Goal: Information Seeking & Learning: Learn about a topic

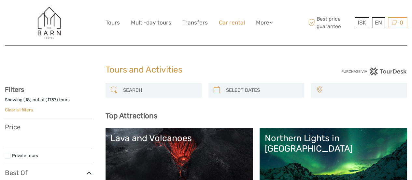
select select
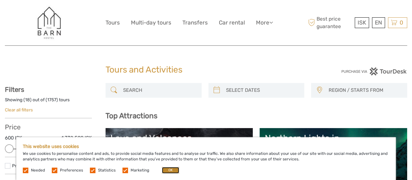
click at [169, 168] on button "OK" at bounding box center [170, 170] width 17 height 7
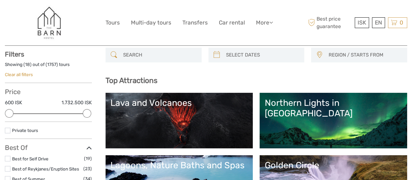
scroll to position [33, 0]
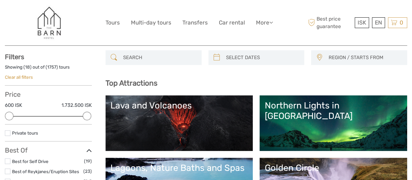
click at [247, 121] on link "Lava and Volcanoes" at bounding box center [179, 123] width 138 height 46
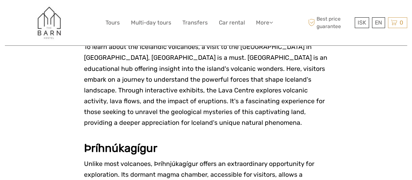
scroll to position [913, 0]
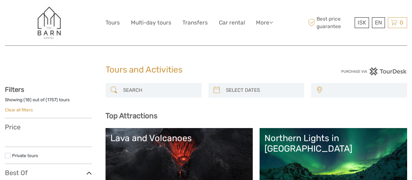
select select
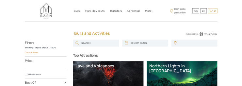
scroll to position [33, 0]
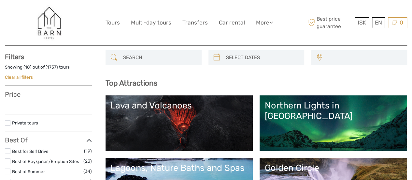
select select
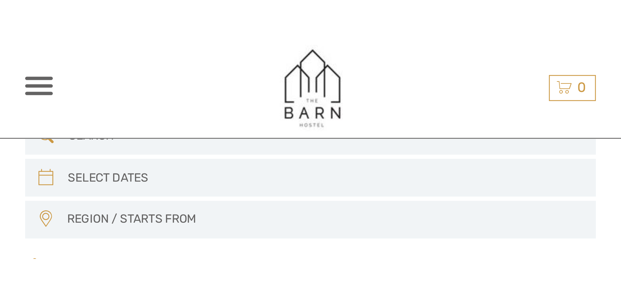
scroll to position [0, 0]
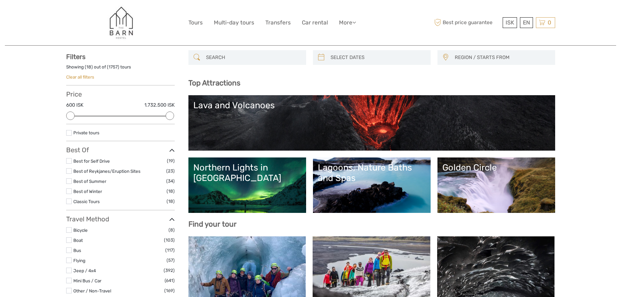
click at [397, 179] on link "Lagoons, Nature Baths and Spas" at bounding box center [372, 185] width 108 height 46
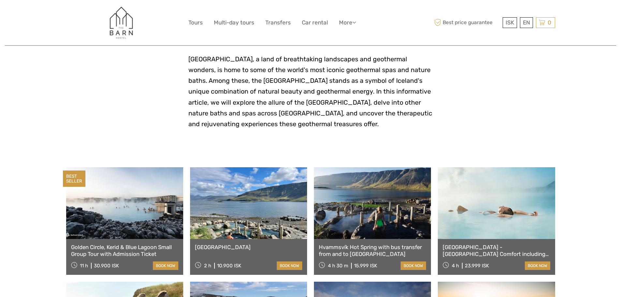
scroll to position [163, 0]
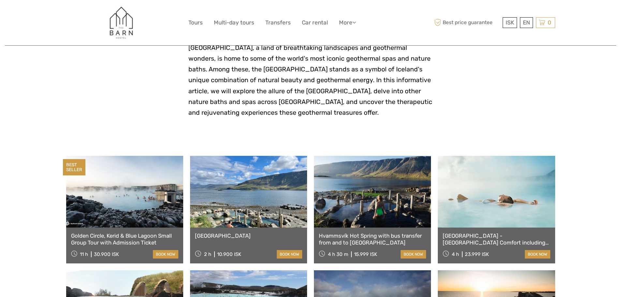
click at [487, 211] on link at bounding box center [496, 192] width 117 height 72
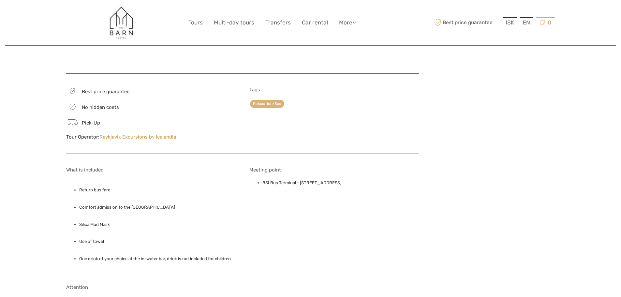
scroll to position [359, 0]
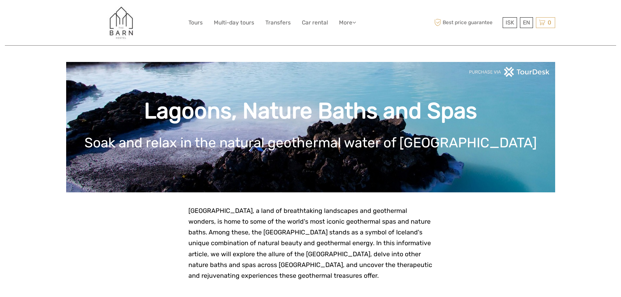
scroll to position [163, 0]
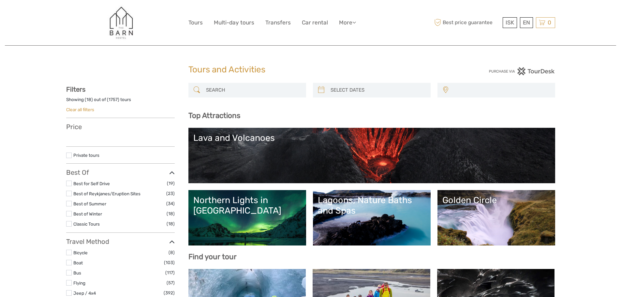
select select
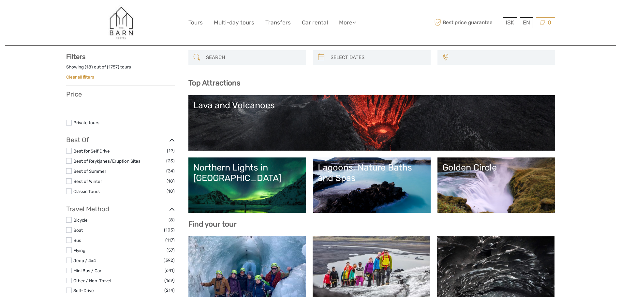
select select
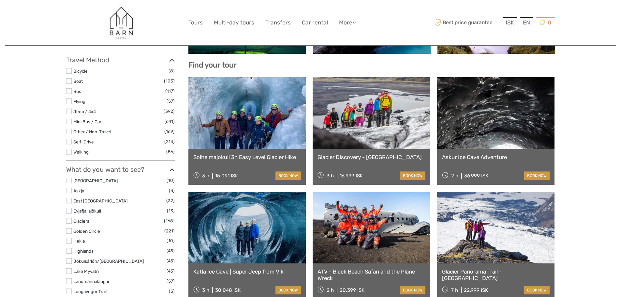
scroll to position [196, 0]
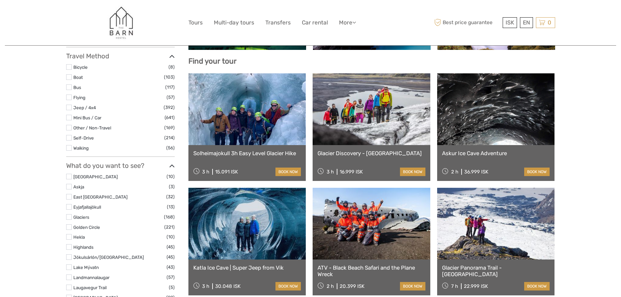
click at [255, 113] on link at bounding box center [247, 109] width 118 height 72
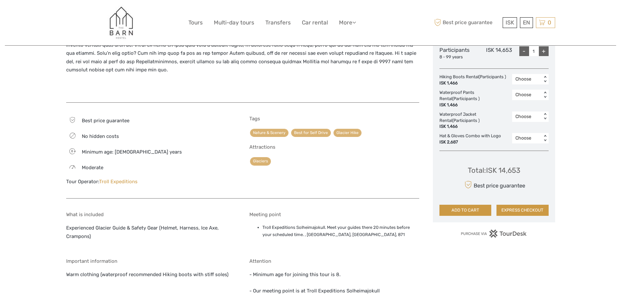
scroll to position [359, 0]
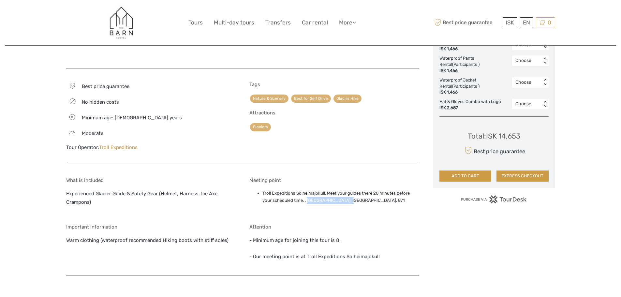
drag, startPoint x: 307, startPoint y: 191, endPoint x: 349, endPoint y: 192, distance: 42.1
click at [349, 192] on li "Troll Expeditions Solheimajokull. Meet your guides there 20 minutes before your…" at bounding box center [340, 197] width 157 height 15
copy li "Sólheimajökulsvegur,"
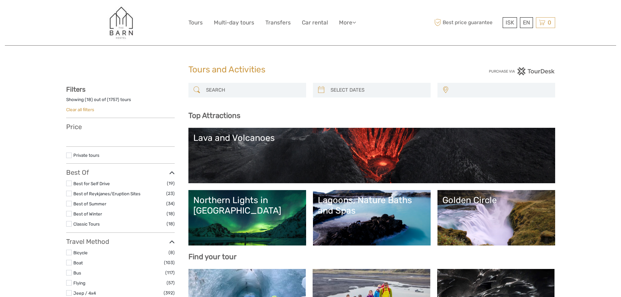
select select
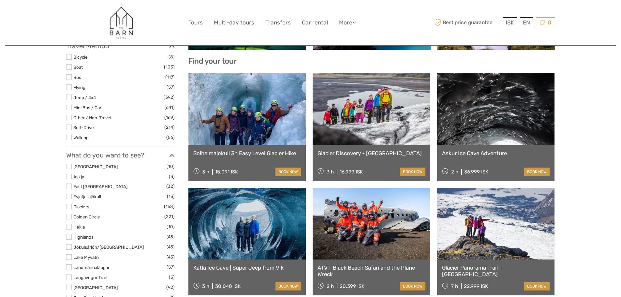
select select
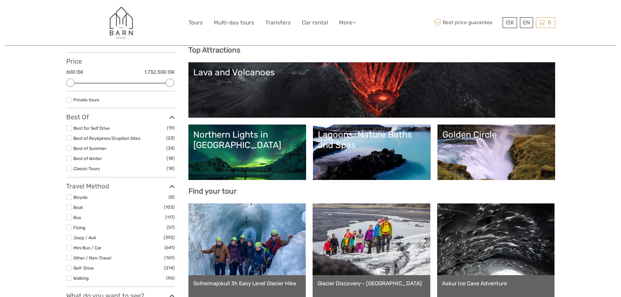
scroll to position [65, 0]
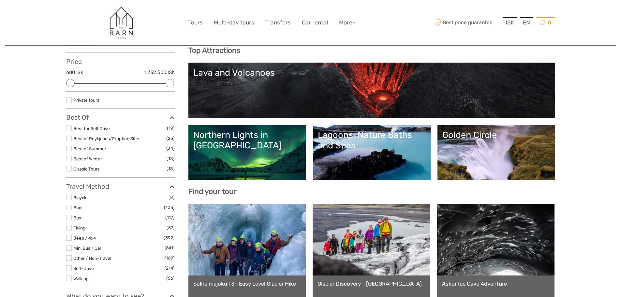
click at [249, 146] on link "Northern Lights in [GEOGRAPHIC_DATA]" at bounding box center [247, 153] width 108 height 46
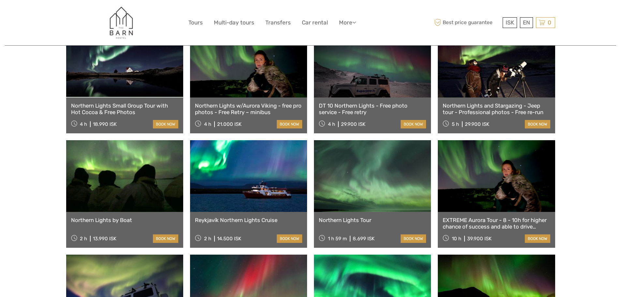
scroll to position [293, 0]
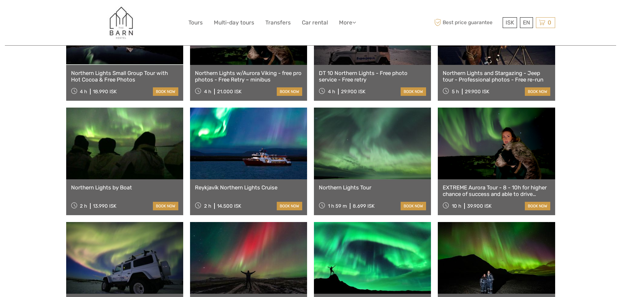
click at [360, 145] on link at bounding box center [372, 144] width 117 height 72
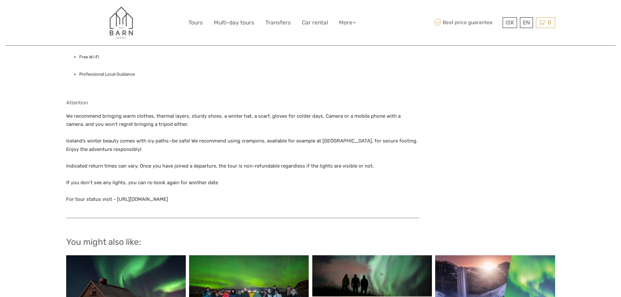
scroll to position [587, 0]
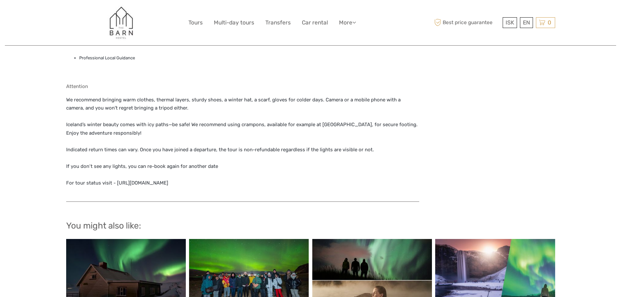
drag, startPoint x: 187, startPoint y: 183, endPoint x: 114, endPoint y: 183, distance: 72.7
click at [114, 183] on p "We recommend bringing warm clothes, thermal layers, sturdy shoes, a winter hat,…" at bounding box center [242, 142] width 353 height 92
copy p "https://www.re.is/tour-status/"
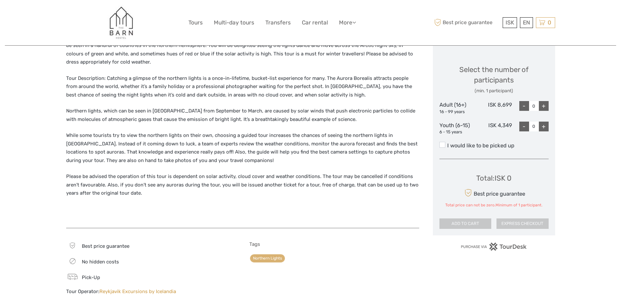
scroll to position [261, 0]
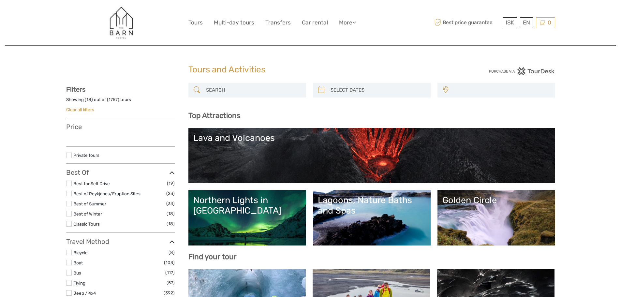
select select
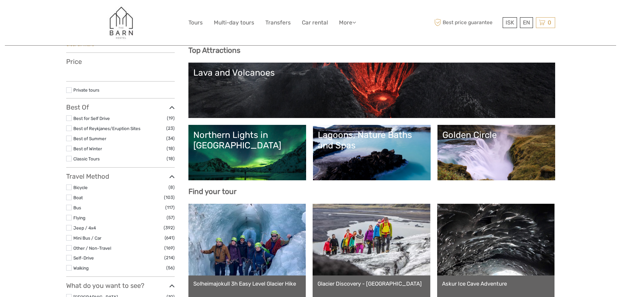
select select
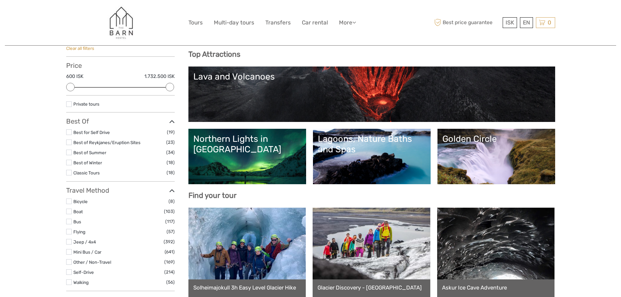
scroll to position [0, 0]
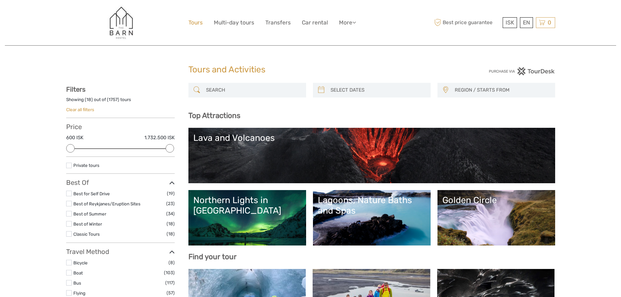
click at [196, 20] on link "Tours" at bounding box center [195, 22] width 14 height 9
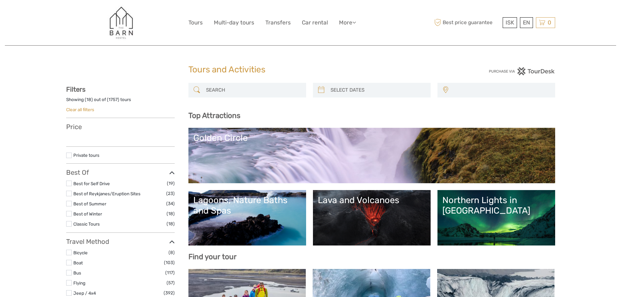
select select
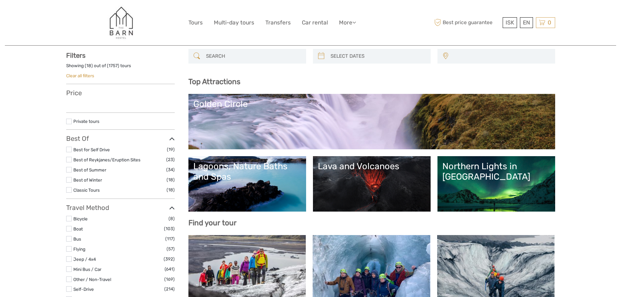
select select
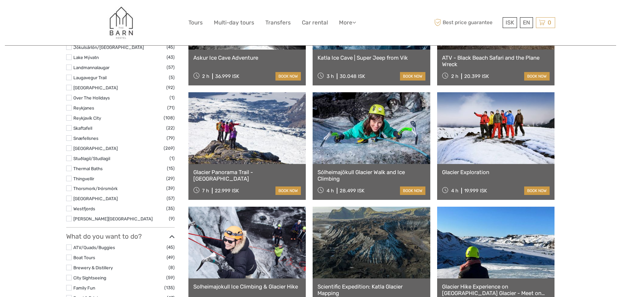
scroll to position [326, 0]
